Goal: Task Accomplishment & Management: Use online tool/utility

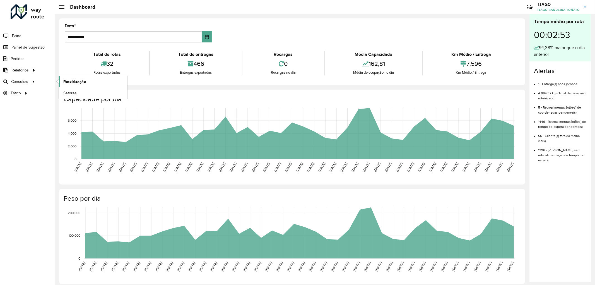
click at [62, 82] on link "Roteirização" at bounding box center [93, 81] width 68 height 11
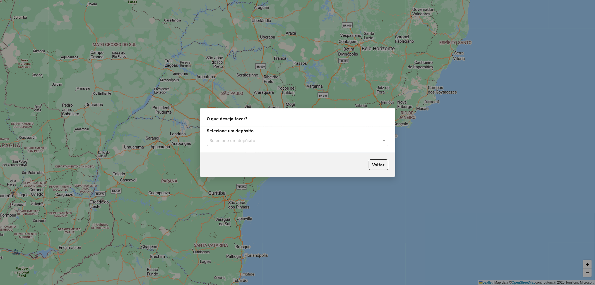
click at [380, 147] on div "Selecione um depósito Selecione um depósito" at bounding box center [297, 139] width 195 height 26
click at [381, 132] on label "Selecione um depósito" at bounding box center [297, 130] width 181 height 7
click at [383, 139] on span at bounding box center [384, 140] width 7 height 7
click at [228, 154] on span "CDD Joinville" at bounding box center [222, 156] width 27 height 5
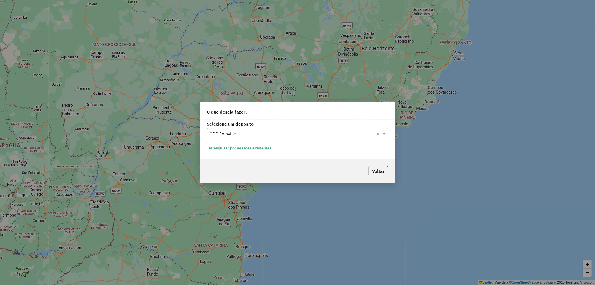
click at [258, 148] on button "Pesquisar por sessões existentes" at bounding box center [240, 148] width 67 height 9
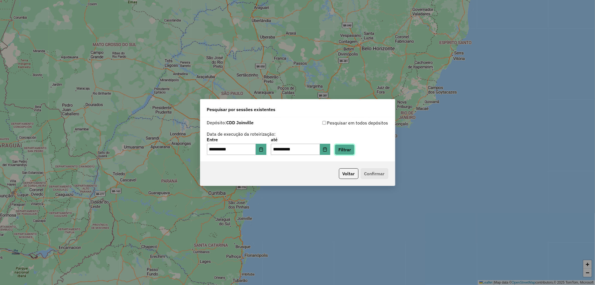
click at [350, 151] on button "Filtrar" at bounding box center [345, 149] width 20 height 11
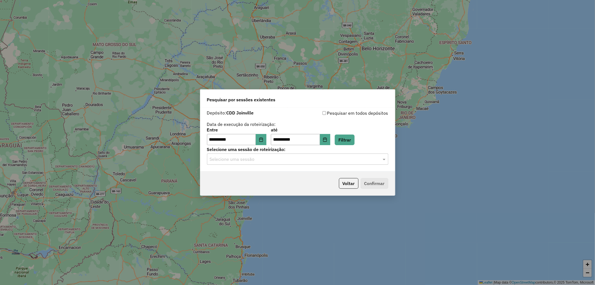
click at [352, 160] on input "text" at bounding box center [292, 159] width 165 height 7
click at [291, 171] on div "1230112 - 15/08/2025 19:58" at bounding box center [297, 174] width 181 height 9
click at [376, 184] on button "Confirmar" at bounding box center [375, 183] width 28 height 11
click at [263, 139] on icon "Choose Date" at bounding box center [261, 139] width 4 height 4
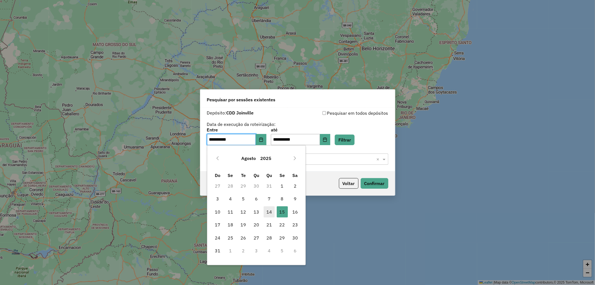
click at [270, 213] on span "14" at bounding box center [269, 211] width 11 height 11
type input "**********"
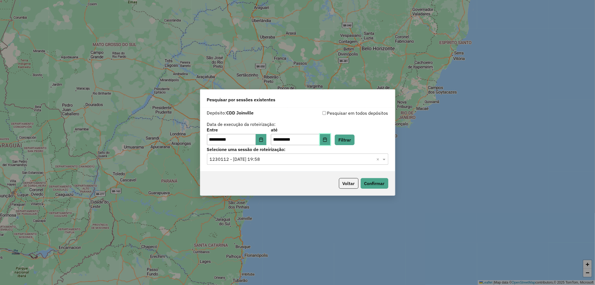
click at [327, 140] on icon "Choose Date" at bounding box center [325, 139] width 4 height 4
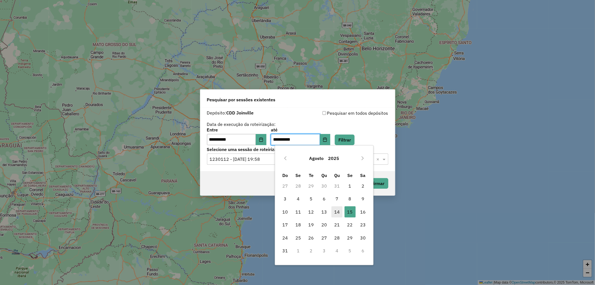
click at [338, 212] on span "14" at bounding box center [336, 211] width 11 height 11
type input "**********"
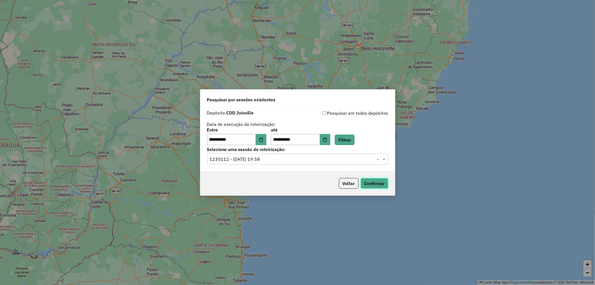
click at [377, 180] on button "Confirmar" at bounding box center [375, 183] width 28 height 11
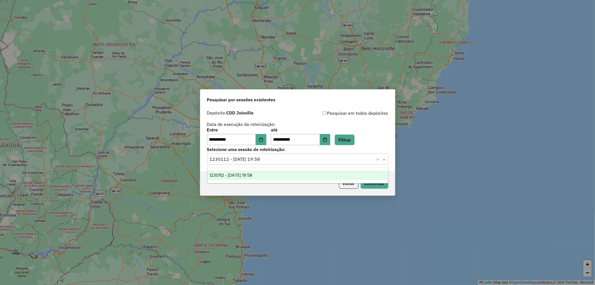
click at [354, 157] on input "text" at bounding box center [292, 159] width 165 height 7
click at [361, 147] on label "Selecione uma sessão de roteirização:" at bounding box center [297, 149] width 181 height 7
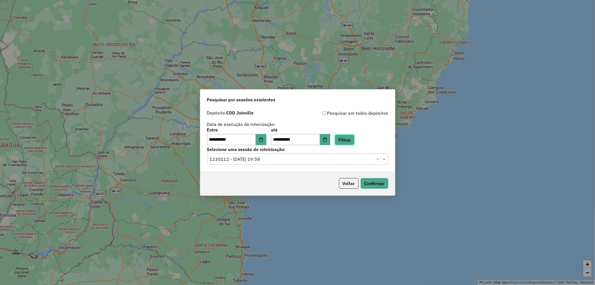
click at [354, 140] on button "Filtrar" at bounding box center [345, 139] width 20 height 11
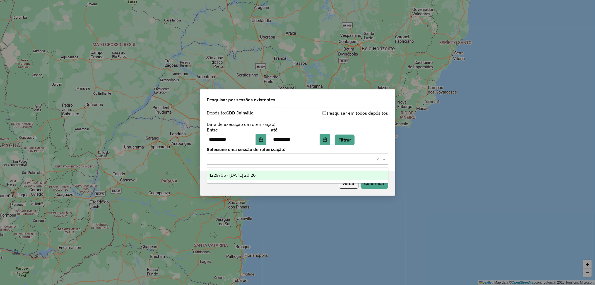
click at [383, 159] on span at bounding box center [384, 159] width 7 height 7
click at [306, 177] on div "1229706 - 14/08/2025 20:26" at bounding box center [297, 174] width 181 height 9
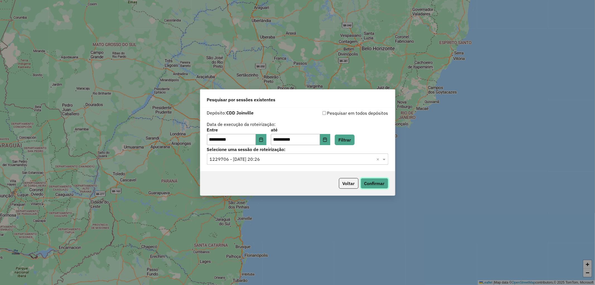
click at [381, 182] on button "Confirmar" at bounding box center [375, 183] width 28 height 11
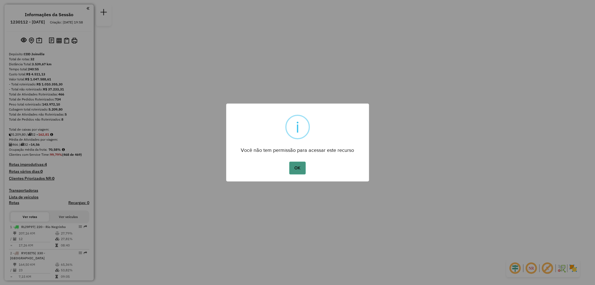
click at [302, 169] on button "OK" at bounding box center [297, 167] width 16 height 13
click at [296, 172] on button "OK" at bounding box center [297, 167] width 16 height 13
click at [299, 169] on button "OK" at bounding box center [297, 167] width 16 height 13
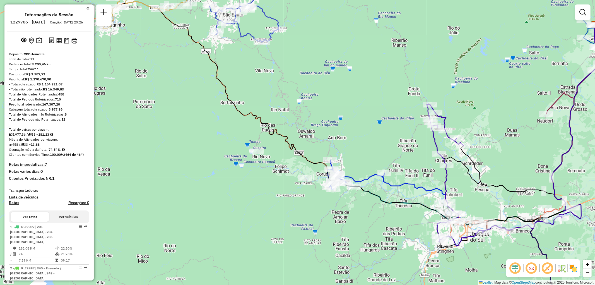
select select "**********"
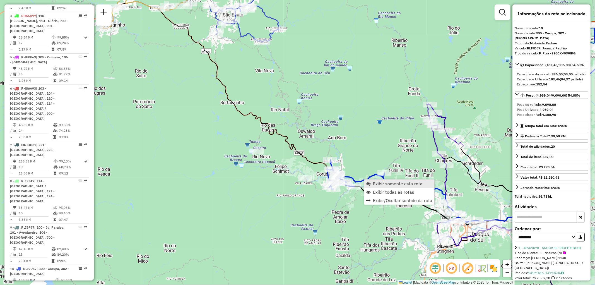
scroll to position [534, 0]
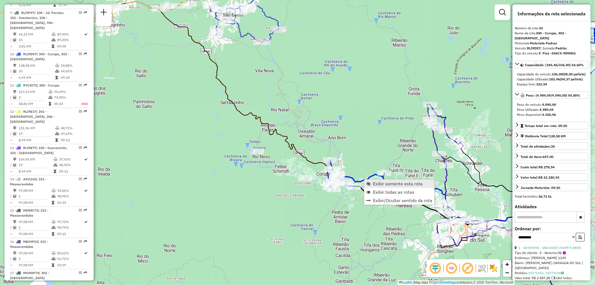
click at [384, 183] on span "Exibir somente esta rota" at bounding box center [398, 183] width 50 height 4
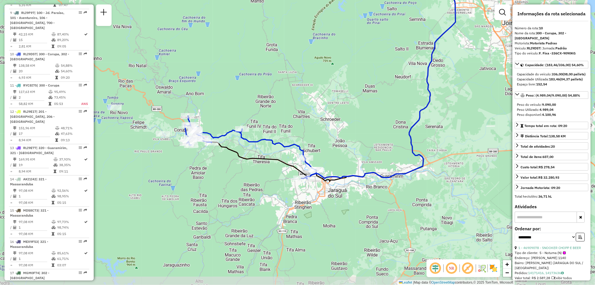
drag, startPoint x: 257, startPoint y: 144, endPoint x: 280, endPoint y: 83, distance: 65.5
click at [280, 83] on div "Janela de atendimento Grade de atendimento Capacidade Transportadoras Veículos …" at bounding box center [297, 142] width 595 height 285
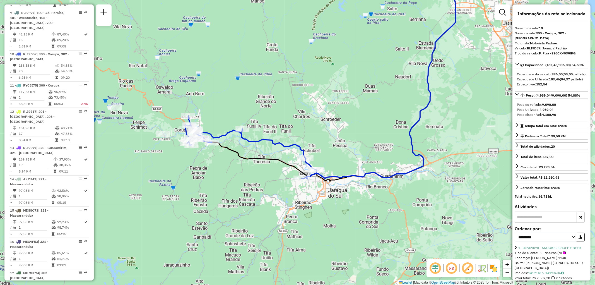
scroll to position [93, 0]
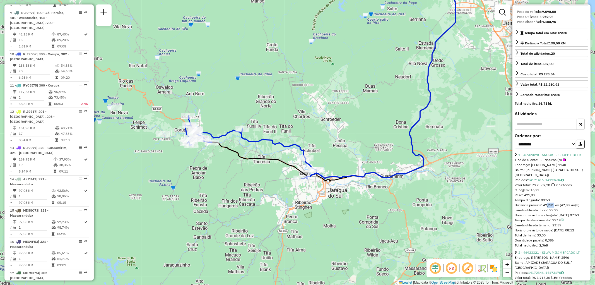
drag, startPoint x: 551, startPoint y: 212, endPoint x: 545, endPoint y: 212, distance: 6.1
click at [545, 207] on div "Distância prevista: 42,291 km (47,88 km/h)" at bounding box center [551, 204] width 74 height 5
drag, startPoint x: 549, startPoint y: 209, endPoint x: 539, endPoint y: 209, distance: 9.5
click at [539, 202] on div "Tempo dirigindo: 00:53" at bounding box center [551, 199] width 74 height 5
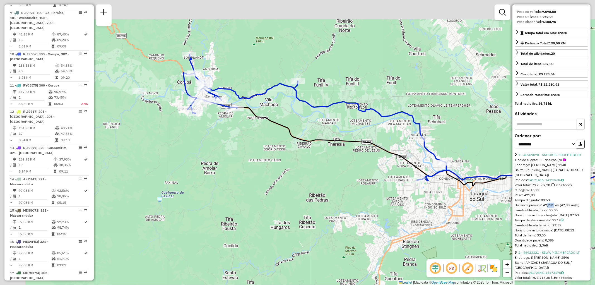
drag, startPoint x: 267, startPoint y: 113, endPoint x: 350, endPoint y: 178, distance: 105.5
click at [349, 178] on div "Janela de atendimento Grade de atendimento Capacidade Transportadoras Veículos …" at bounding box center [297, 142] width 595 height 285
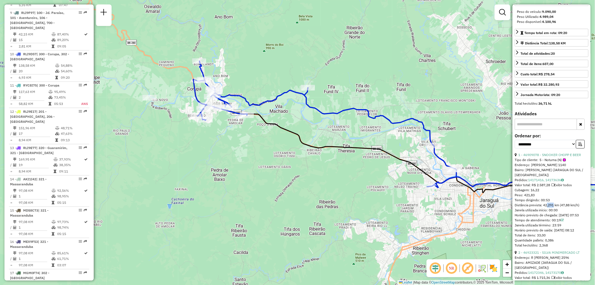
scroll to position [155, 0]
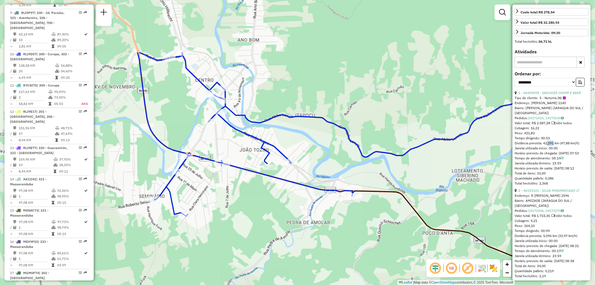
drag, startPoint x: 325, startPoint y: 127, endPoint x: 231, endPoint y: 208, distance: 124.0
click at [231, 208] on div "Janela de atendimento Grade de atendimento Capacidade Transportadoras Veículos …" at bounding box center [297, 142] width 595 height 285
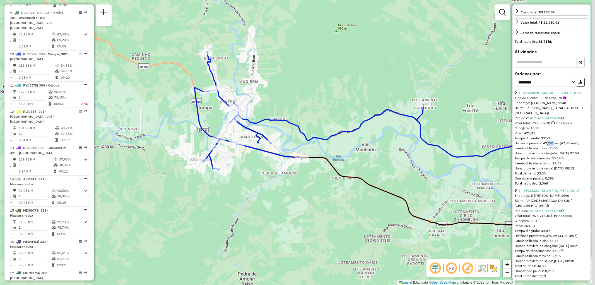
drag, startPoint x: 432, startPoint y: 101, endPoint x: 301, endPoint y: 104, distance: 131.1
click at [301, 104] on div "Janela de atendimento Grade de atendimento Capacidade Transportadoras Veículos …" at bounding box center [297, 142] width 595 height 285
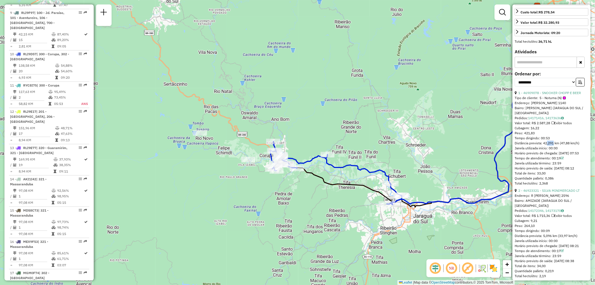
drag, startPoint x: 428, startPoint y: 202, endPoint x: 337, endPoint y: 187, distance: 91.9
click at [337, 187] on div "Janela de atendimento Grade de atendimento Capacidade Transportadoras Veículos …" at bounding box center [297, 142] width 595 height 285
